Goal: Transaction & Acquisition: Purchase product/service

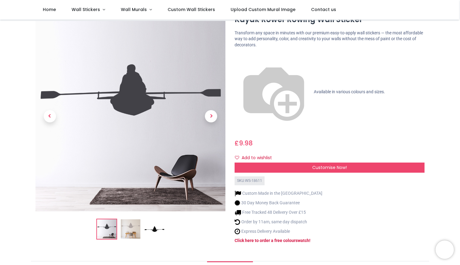
scroll to position [25, 0]
click at [128, 220] on img at bounding box center [131, 229] width 20 height 20
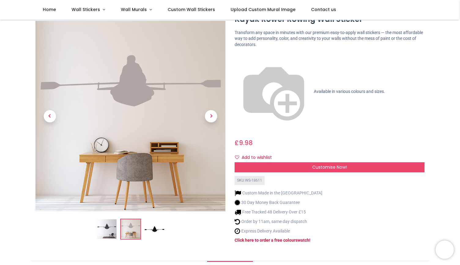
click at [108, 220] on img at bounding box center [107, 229] width 20 height 20
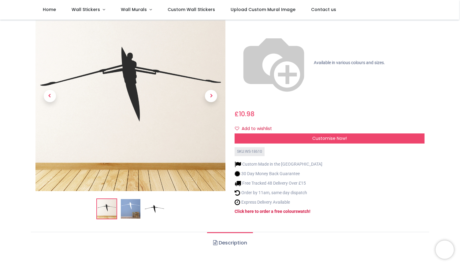
scroll to position [55, 0]
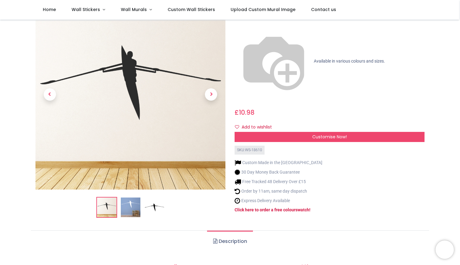
click at [125, 197] on img at bounding box center [131, 207] width 20 height 20
click at [130, 197] on img at bounding box center [131, 207] width 20 height 20
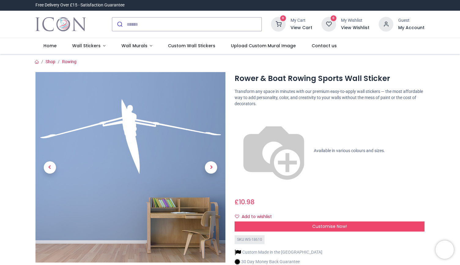
scroll to position [0, 0]
click at [51, 168] on span "Previous" at bounding box center [50, 167] width 12 height 12
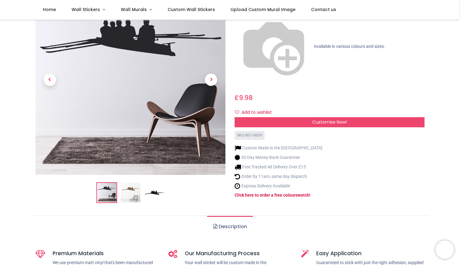
scroll to position [74, 0]
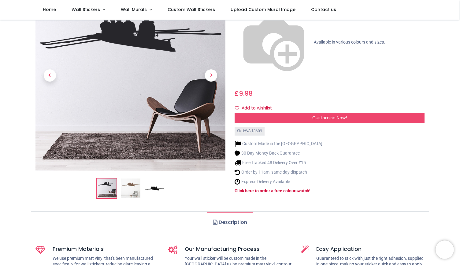
click at [126, 178] on img at bounding box center [131, 188] width 20 height 20
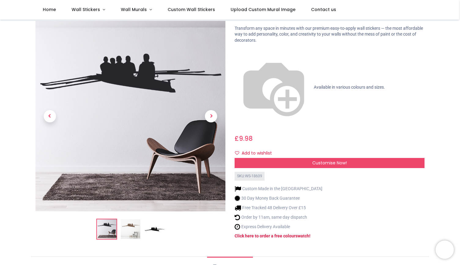
scroll to position [27, 0]
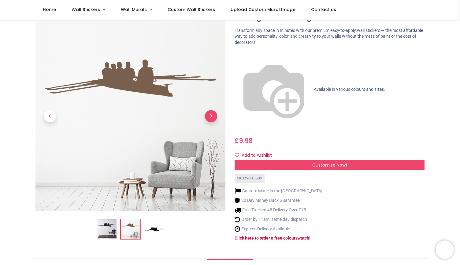
click at [214, 110] on span "Next" at bounding box center [211, 116] width 12 height 12
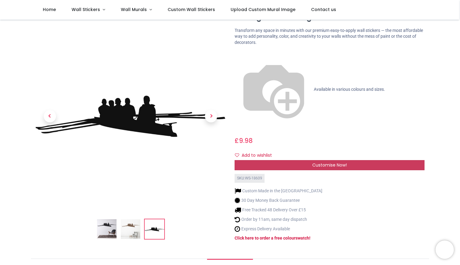
click at [280, 160] on div "Customise Now!" at bounding box center [330, 165] width 190 height 10
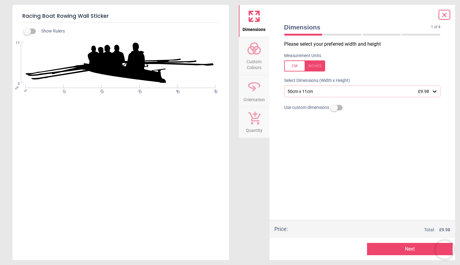
click at [435, 92] on icon at bounding box center [435, 91] width 6 height 6
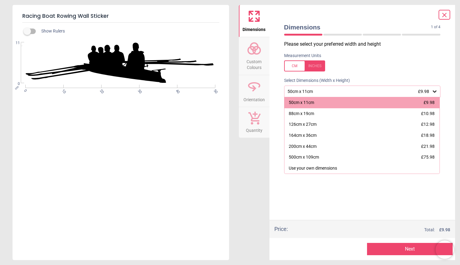
click at [315, 87] on div "50cm x 11cm £9.98" at bounding box center [362, 91] width 157 height 12
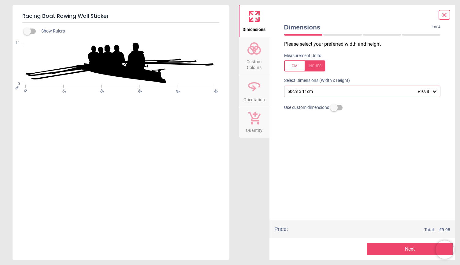
click at [404, 253] on button "Next" at bounding box center [410, 248] width 86 height 12
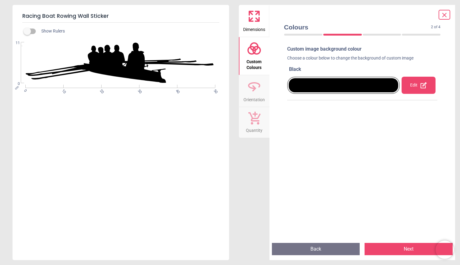
click at [419, 87] on div "Edit" at bounding box center [419, 85] width 34 height 17
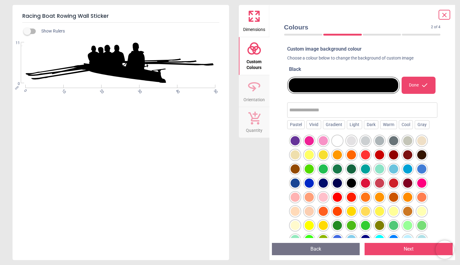
click at [350, 155] on div at bounding box center [351, 154] width 9 height 9
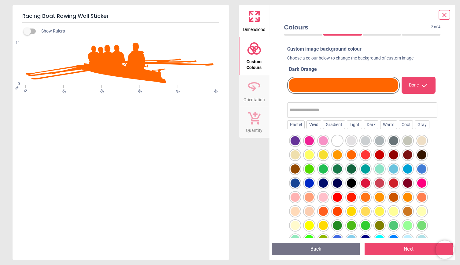
click at [379, 196] on div at bounding box center [379, 196] width 9 height 9
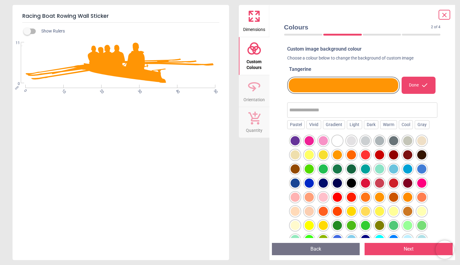
click at [367, 196] on div at bounding box center [365, 196] width 9 height 9
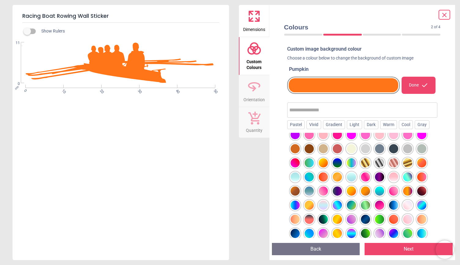
scroll to position [133, 0]
click at [364, 160] on div at bounding box center [365, 162] width 9 height 9
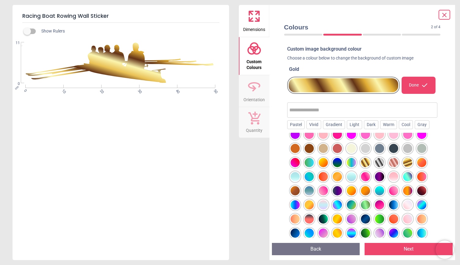
click at [381, 162] on div at bounding box center [379, 162] width 9 height 9
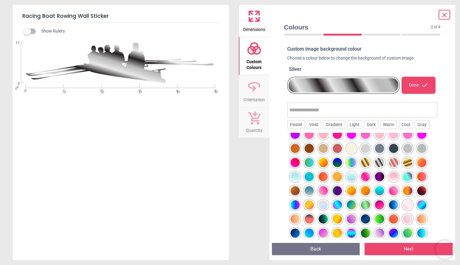
click at [340, 203] on div at bounding box center [337, 204] width 9 height 9
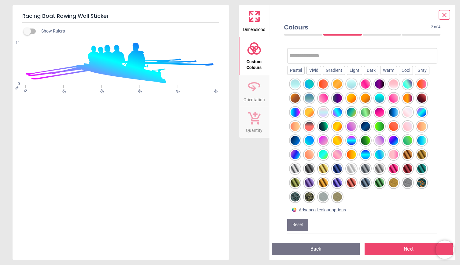
scroll to position [54, 0]
click at [294, 197] on div at bounding box center [295, 196] width 9 height 9
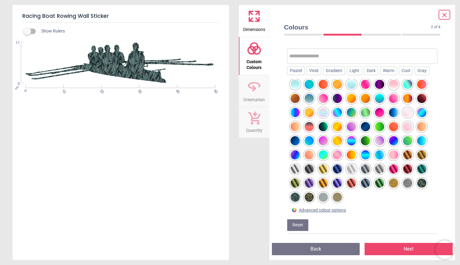
click at [308, 196] on div at bounding box center [309, 196] width 9 height 9
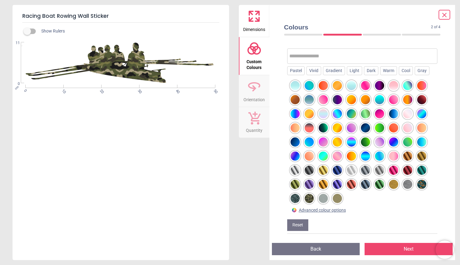
scroll to position [169, 0]
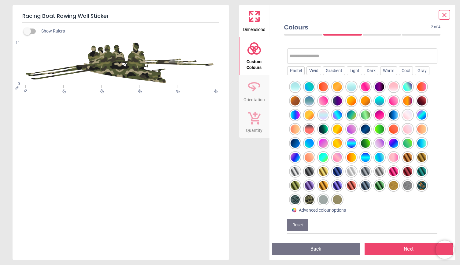
click at [310, 170] on div at bounding box center [309, 171] width 9 height 9
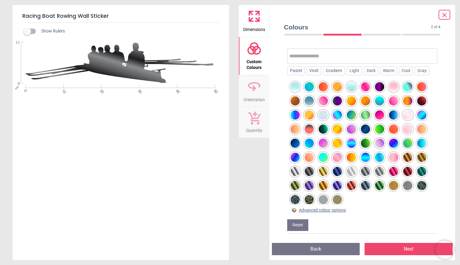
click at [369, 170] on div at bounding box center [365, 171] width 9 height 9
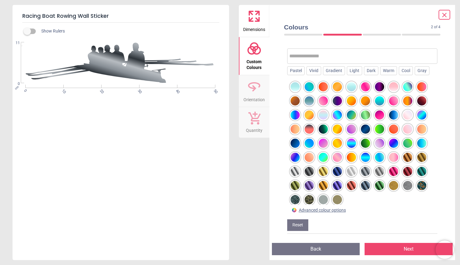
scroll to position [169, 0]
click at [393, 171] on div at bounding box center [393, 171] width 9 height 9
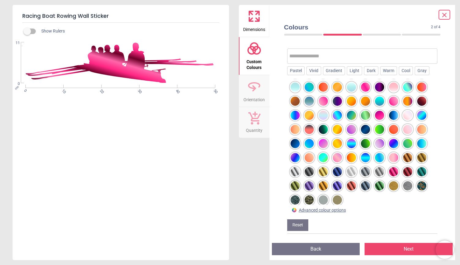
click at [348, 156] on div at bounding box center [351, 157] width 9 height 9
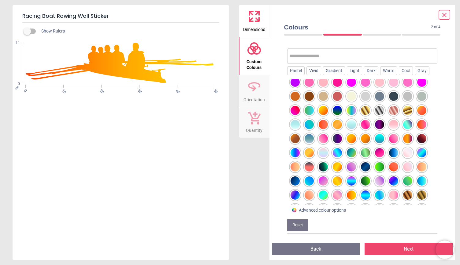
scroll to position [134, 0]
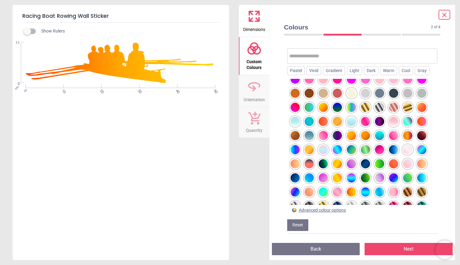
click at [340, 175] on div at bounding box center [337, 177] width 9 height 9
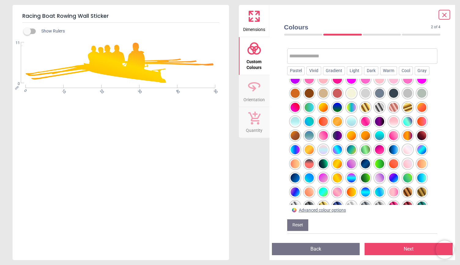
click at [338, 164] on div at bounding box center [337, 163] width 9 height 9
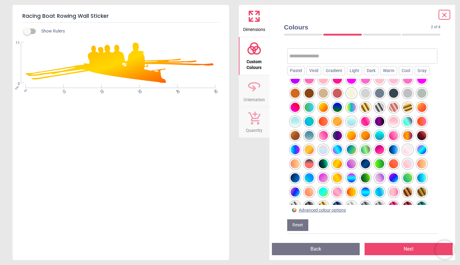
click at [353, 135] on div at bounding box center [351, 135] width 9 height 9
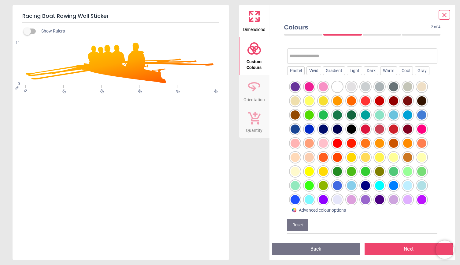
scroll to position [0, 0]
